Goal: Task Accomplishment & Management: Manage account settings

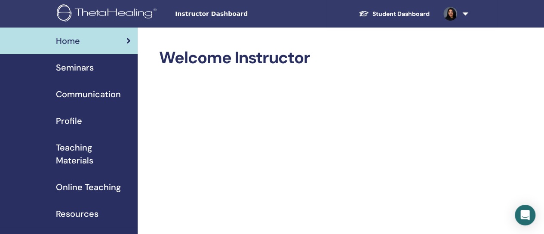
click at [85, 72] on span "Seminars" at bounding box center [75, 67] width 38 height 13
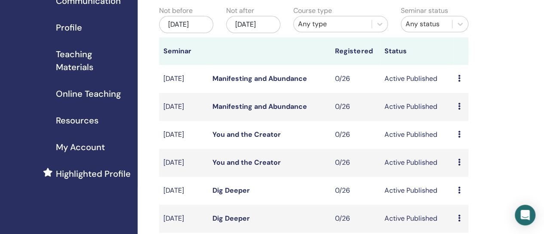
scroll to position [83, 0]
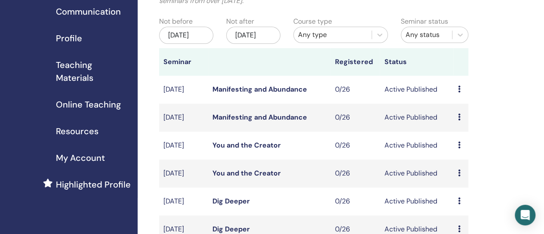
click at [253, 44] on div "Nov/18, 2025" at bounding box center [253, 35] width 54 height 17
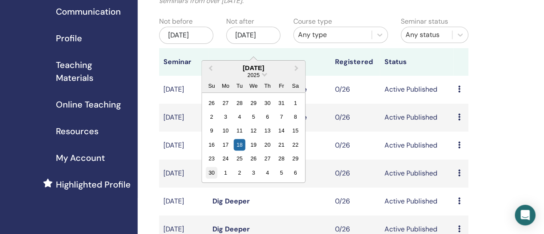
click at [215, 172] on div "30" at bounding box center [212, 173] width 12 height 12
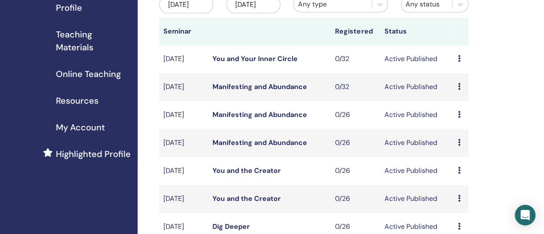
scroll to position [115, 0]
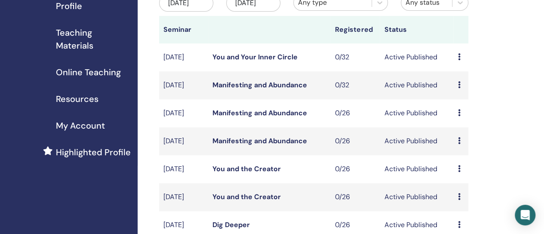
click at [458, 88] on icon at bounding box center [459, 84] width 3 height 7
click at [458, 114] on link "Edit" at bounding box center [453, 115] width 12 height 9
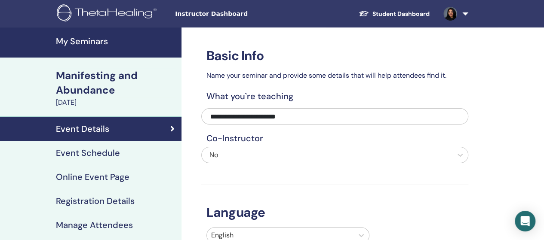
click at [92, 154] on h4 "Event Schedule" at bounding box center [88, 153] width 64 height 10
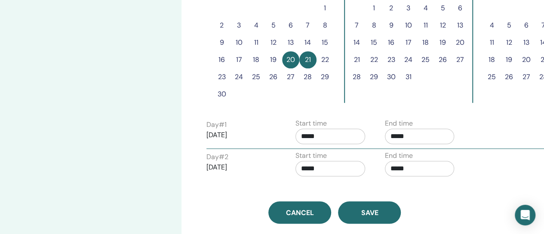
scroll to position [298, 0]
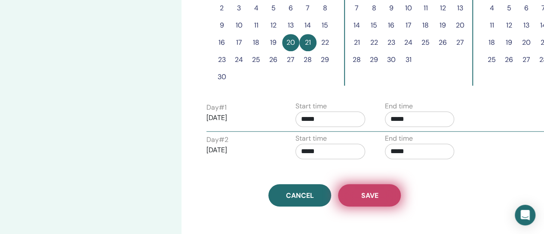
click at [380, 187] on button "Save" at bounding box center [369, 195] width 63 height 22
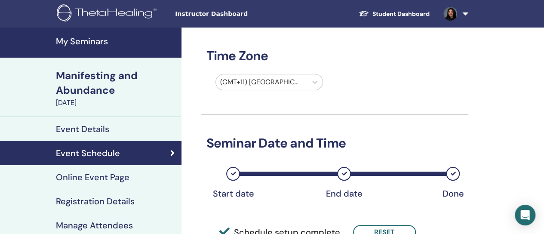
click at [90, 49] on link "My Seminars" at bounding box center [91, 43] width 182 height 30
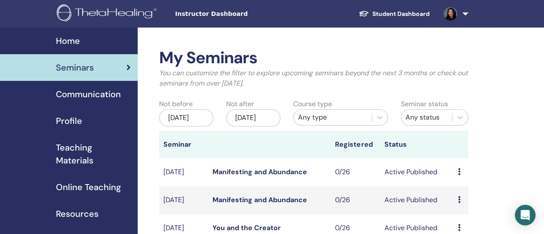
click at [268, 111] on div "[DATE]" at bounding box center [253, 117] width 54 height 17
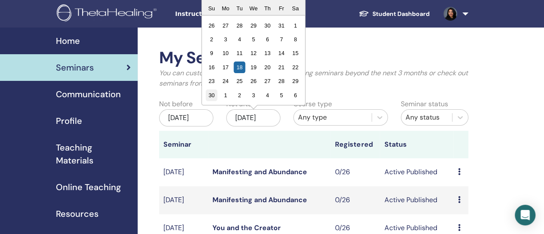
click at [212, 99] on div "30" at bounding box center [212, 95] width 12 height 12
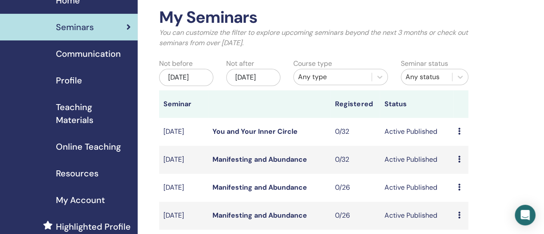
scroll to position [77, 0]
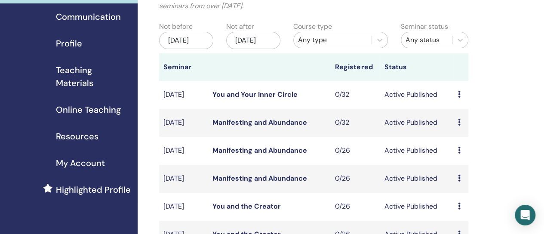
click at [459, 98] on icon at bounding box center [459, 94] width 3 height 7
click at [462, 122] on li "Edit" at bounding box center [465, 123] width 46 height 13
click at [458, 98] on icon at bounding box center [459, 94] width 3 height 7
click at [456, 121] on link "Edit" at bounding box center [453, 124] width 12 height 9
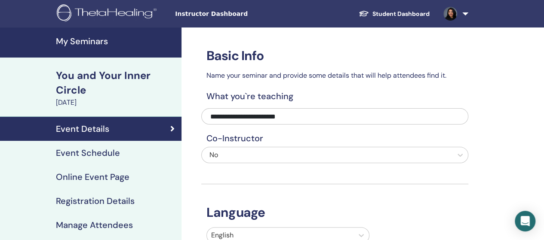
click at [67, 151] on h4 "Event Schedule" at bounding box center [88, 153] width 64 height 10
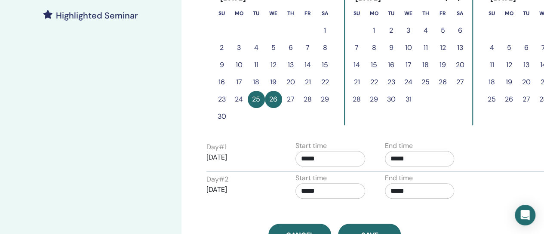
scroll to position [260, 0]
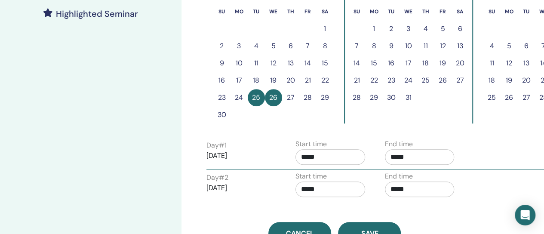
click at [338, 158] on input "*****" at bounding box center [331, 156] width 70 height 15
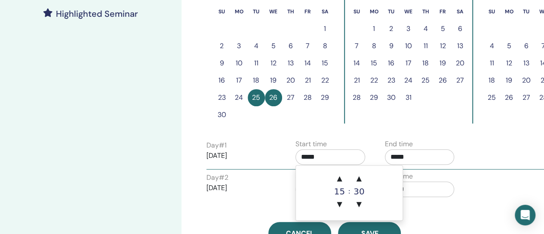
click at [484, 169] on div "Time Zone (GMT+11) [GEOGRAPHIC_DATA]/[GEOGRAPHIC_DATA] Seminar Date and Time St…" at bounding box center [363, 66] width 363 height 597
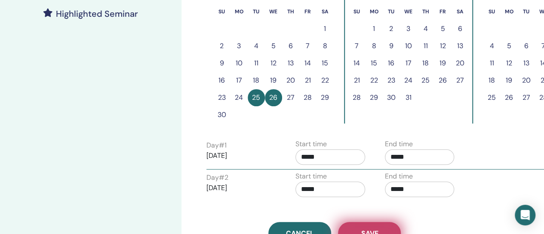
click at [383, 225] on button "Save" at bounding box center [369, 233] width 63 height 22
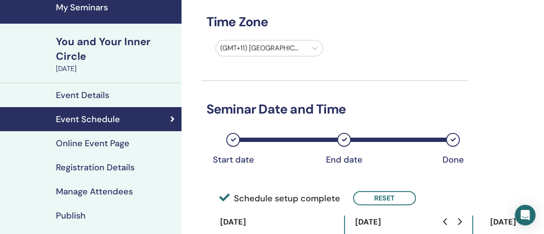
scroll to position [18, 0]
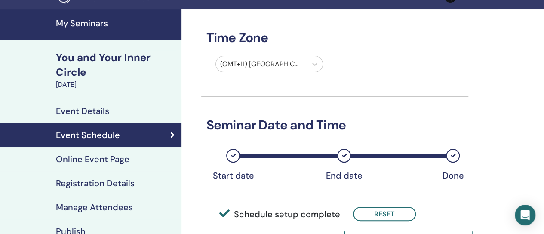
click at [79, 28] on h4 "My Seminars" at bounding box center [116, 23] width 120 height 10
